Goal: Transaction & Acquisition: Purchase product/service

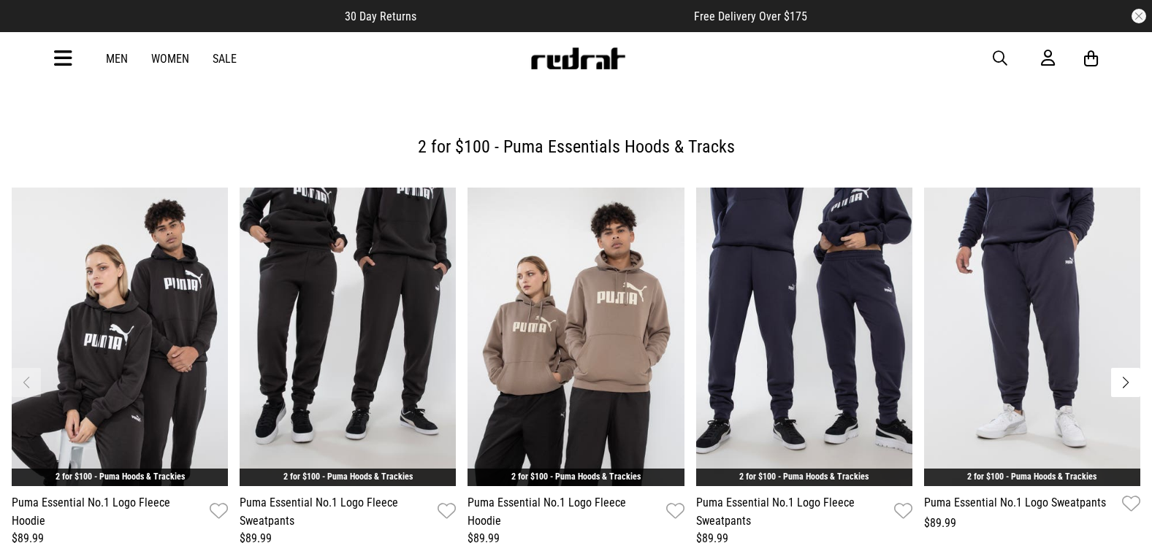
click at [67, 55] on icon at bounding box center [63, 59] width 18 height 24
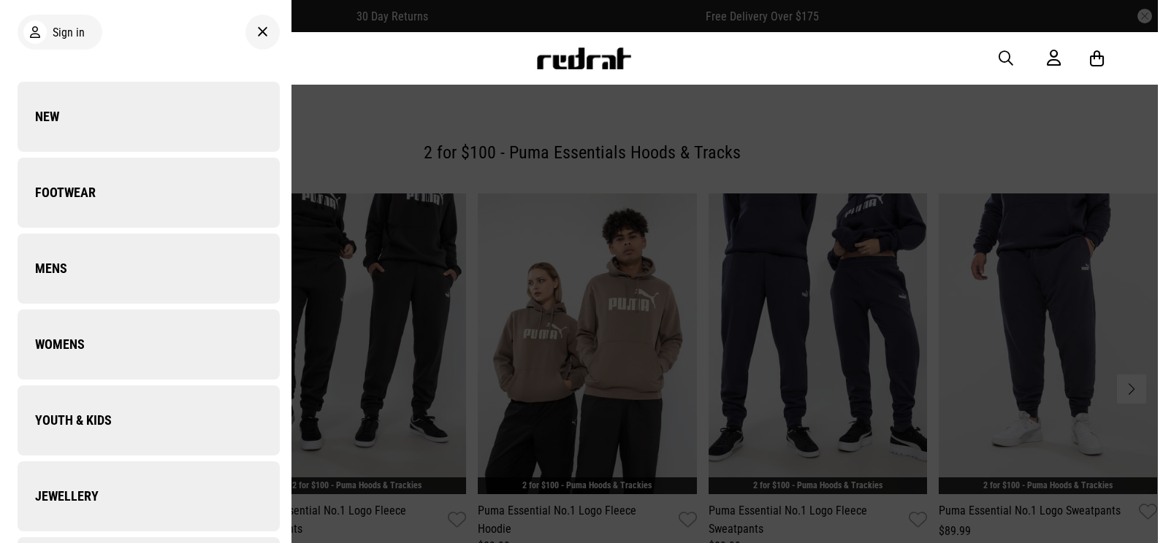
scroll to position [516, 0]
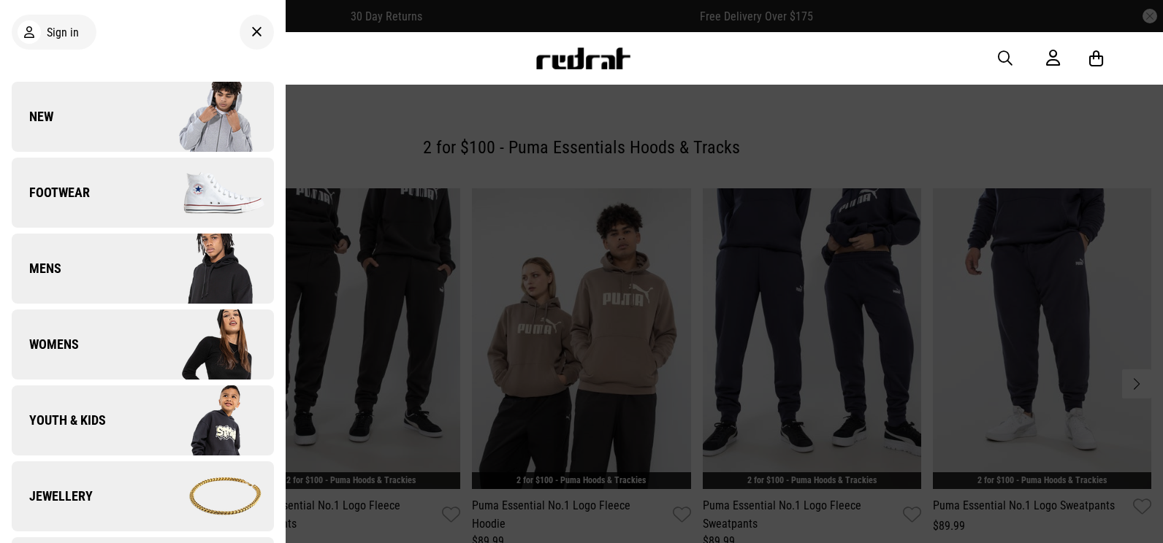
click at [124, 120] on link "New" at bounding box center [143, 117] width 262 height 70
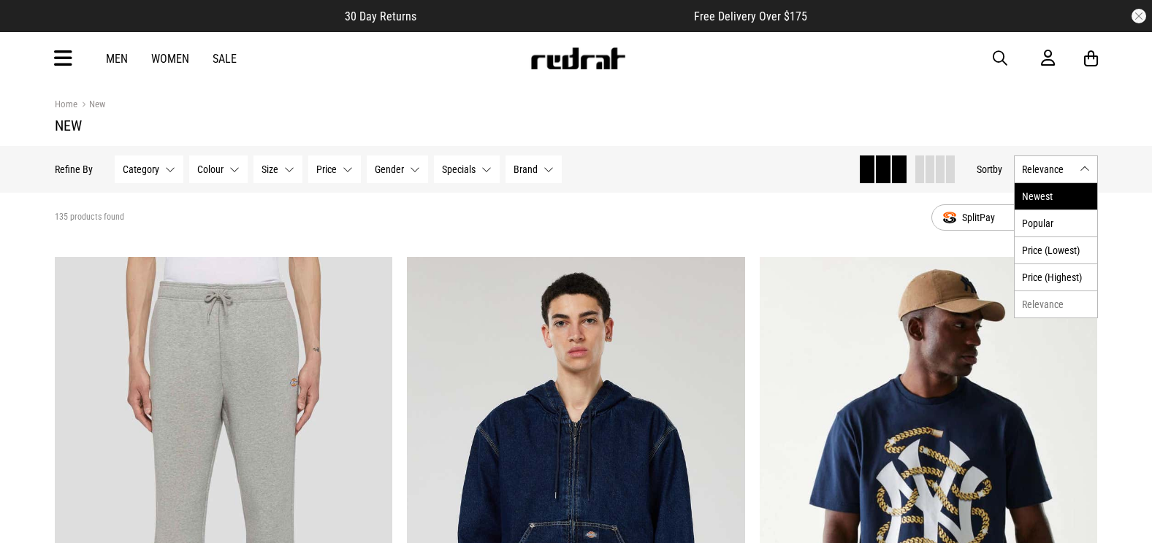
click at [1032, 200] on li "Newest" at bounding box center [1055, 196] width 83 height 26
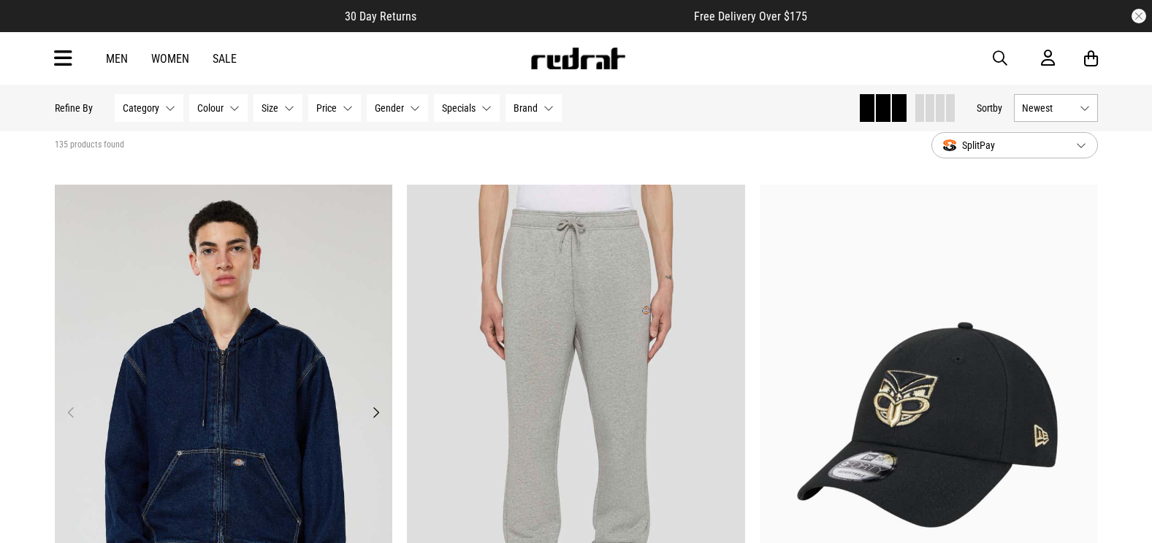
scroll to position [292, 0]
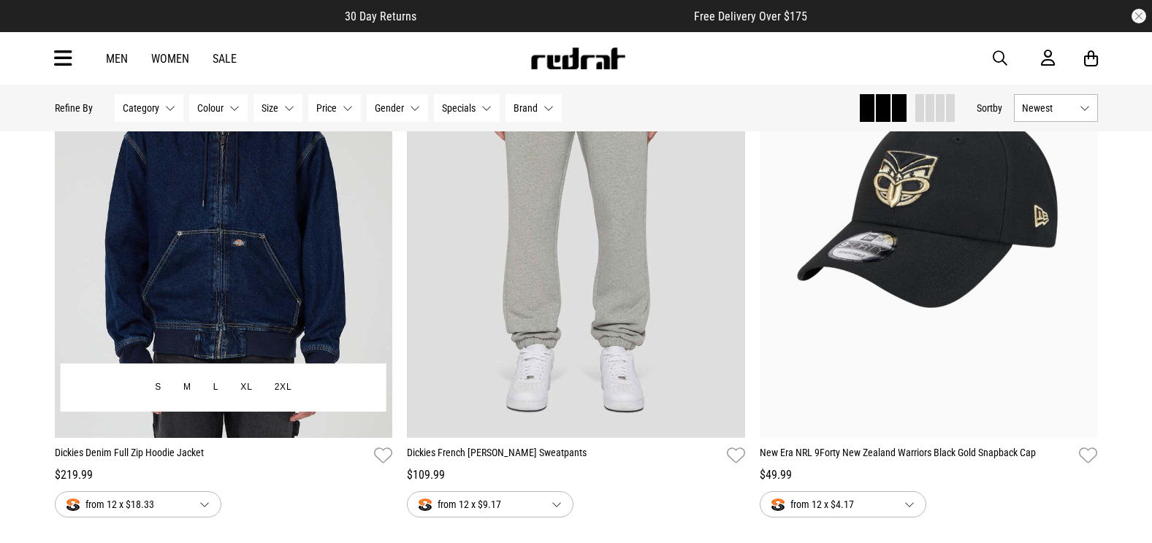
drag, startPoint x: 143, startPoint y: 462, endPoint x: 148, endPoint y: 454, distance: 9.2
click at [143, 462] on link "Dickies Denim Full Zip Hoodie Jacket" at bounding box center [212, 455] width 314 height 21
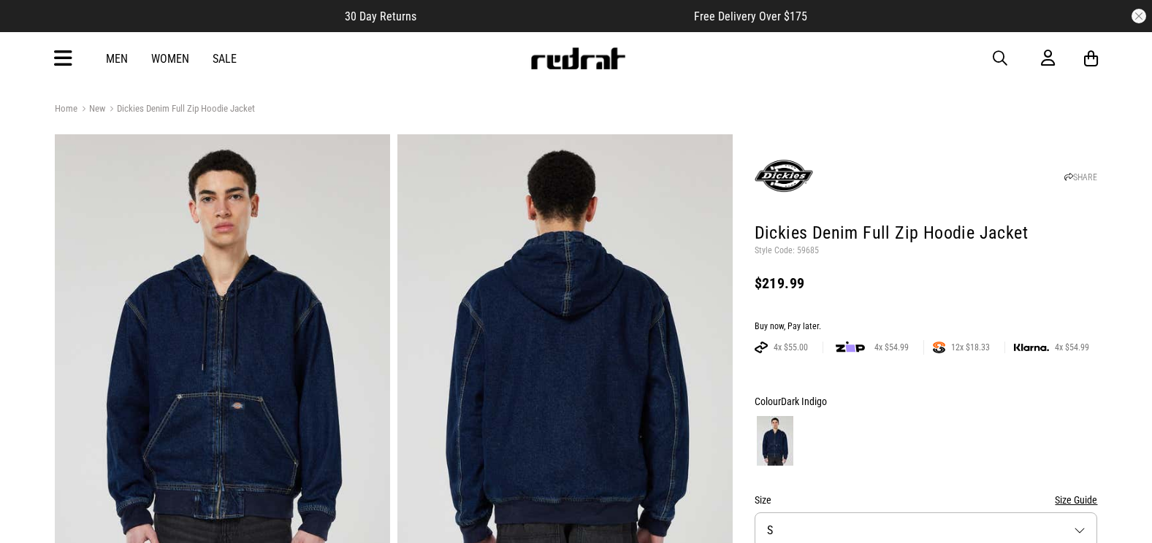
click at [67, 71] on div "Men Women Sale Sign in New Back Footwear Back Mens Back Womens Back Youth & Kid…" at bounding box center [576, 58] width 1066 height 53
click at [57, 23] on article "30 Day Returns Free Delivery Over $175" at bounding box center [576, 16] width 1152 height 32
click at [72, 52] on icon at bounding box center [63, 59] width 18 height 24
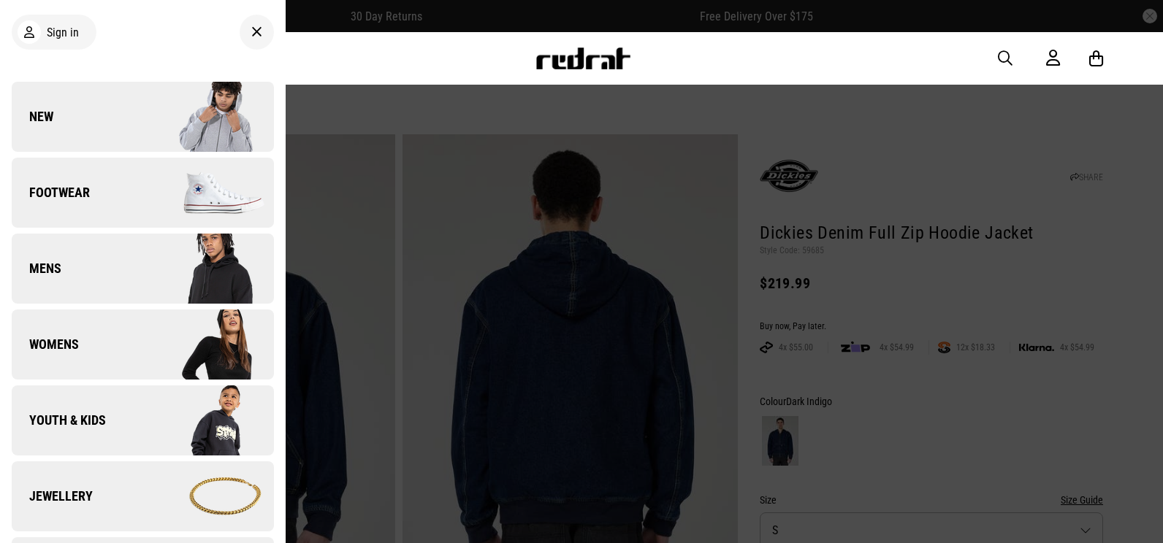
click at [66, 107] on link "New" at bounding box center [143, 117] width 262 height 70
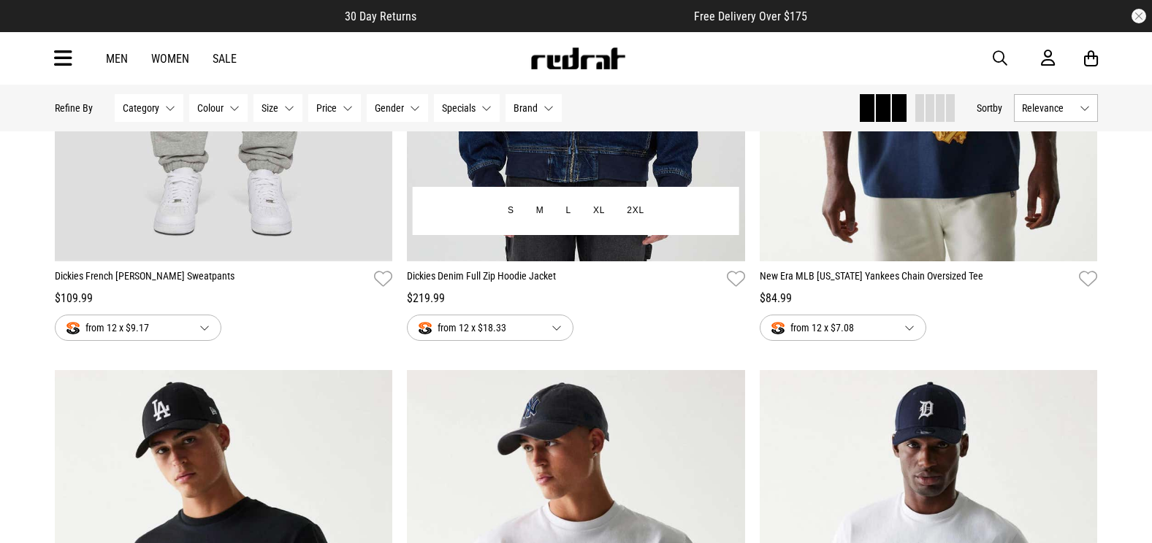
scroll to position [511, 0]
